Goal: Information Seeking & Learning: Find contact information

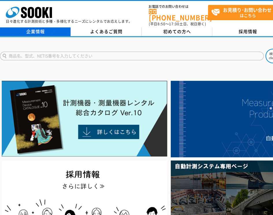
click at [44, 30] on link "企業情報" at bounding box center [35, 31] width 71 height 9
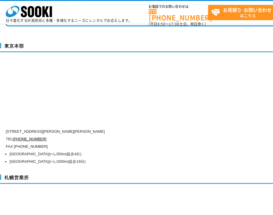
scroll to position [1500, 0]
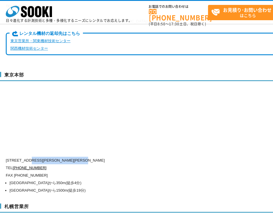
drag, startPoint x: 30, startPoint y: 144, endPoint x: 106, endPoint y: 148, distance: 76.6
click at [106, 157] on p "[STREET_ADDRESS][PERSON_NAME][PERSON_NAME]" at bounding box center [144, 161] width 277 height 8
copy p "[PERSON_NAME][STREET_ADDRESS][PERSON_NAME]"
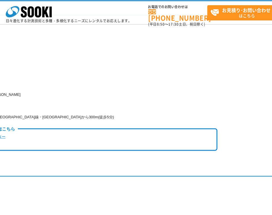
scroll to position [1312, 65]
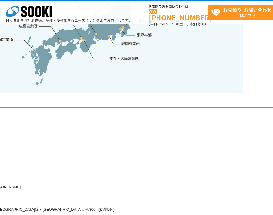
drag, startPoint x: 133, startPoint y: 111, endPoint x: 152, endPoint y: 109, distance: 19.8
click at [134, 111] on div "本社・大阪営業所 〒550-0005 大阪府大阪市西区西本町1-15-10 辰野西本町ビル13階 TEL 0120-856-990 FAX (06)6538-…" at bounding box center [104, 173] width 338 height 161
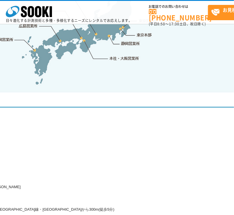
click at [99, 118] on div "本社・大阪営業所 〒550-0005 大阪府大阪市西区西本町1-15-10 辰野西本町ビル13階 TEL 0120-856-990 FAX (06)6538-…" at bounding box center [104, 173] width 338 height 161
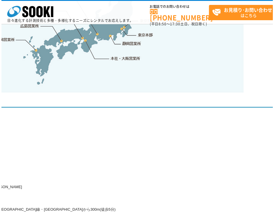
scroll to position [1312, 63]
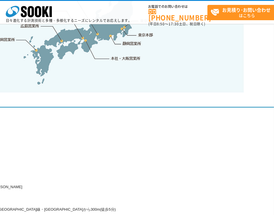
drag, startPoint x: 218, startPoint y: 156, endPoint x: 235, endPoint y: 154, distance: 16.5
click at [235, 154] on div "本社・大阪営業所 〒550-0005 大阪府大阪市西区西本町1-15-10 辰野西本町ビル13階 TEL 0120-856-990 FAX (06)6538-…" at bounding box center [106, 173] width 338 height 161
drag, startPoint x: 211, startPoint y: 165, endPoint x: 223, endPoint y: 141, distance: 27.1
click at [232, 164] on div "本社・大阪営業所 〒550-0005 大阪府大阪市西区西本町1-15-10 辰野西本町ビル13階 TEL 0120-856-990 FAX (06)6538-…" at bounding box center [106, 173] width 338 height 161
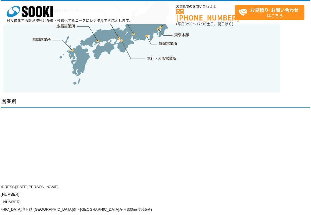
scroll to position [1312, 26]
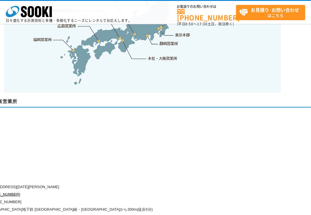
click at [103, 147] on div "本社・大阪営業所 〒550-0005 大阪府大阪市西区西本町1-15-10 辰野西本町ビル13階 TEL 0120-856-990 FAX (06)6538-…" at bounding box center [143, 173] width 338 height 161
drag, startPoint x: 136, startPoint y: 159, endPoint x: 209, endPoint y: 157, distance: 72.7
click at [209, 157] on div "本社・大阪営業所 〒550-0005 大阪府大阪市西区西本町1-15-10 辰野西本町ビル13階 TEL 0120-856-990 FAX (06)6538-…" at bounding box center [143, 173] width 338 height 161
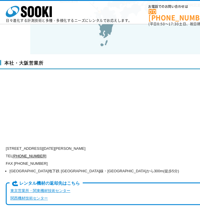
scroll to position [1341, 0]
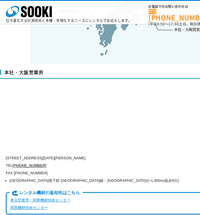
drag, startPoint x: 31, startPoint y: 144, endPoint x: 122, endPoint y: 143, distance: 90.9
click at [122, 154] on p "〒550-0005 大阪府大阪市西区西本町1-15-10 辰野西本町ビル13階" at bounding box center [144, 158] width 277 height 8
copy p "大阪府大阪市西区西本町1-15-10 辰野西本町ビル13階"
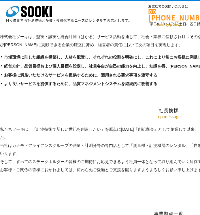
scroll to position [966, 0]
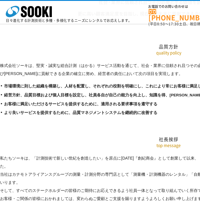
click at [125, 127] on h2 "社長挨拶" at bounding box center [169, 110] width 338 height 64
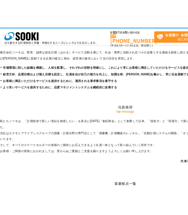
scroll to position [1053, 0]
